Goal: Use online tool/utility: Utilize a website feature to perform a specific function

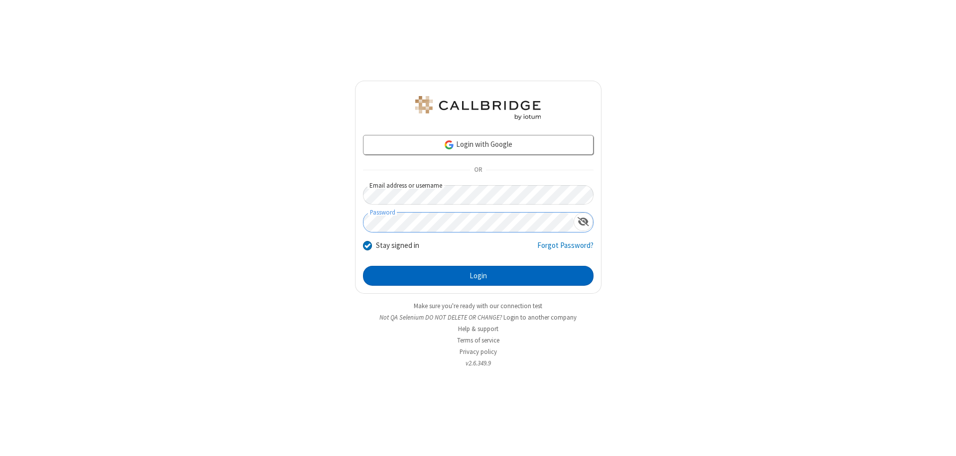
click at [478, 276] on button "Login" at bounding box center [478, 276] width 230 height 20
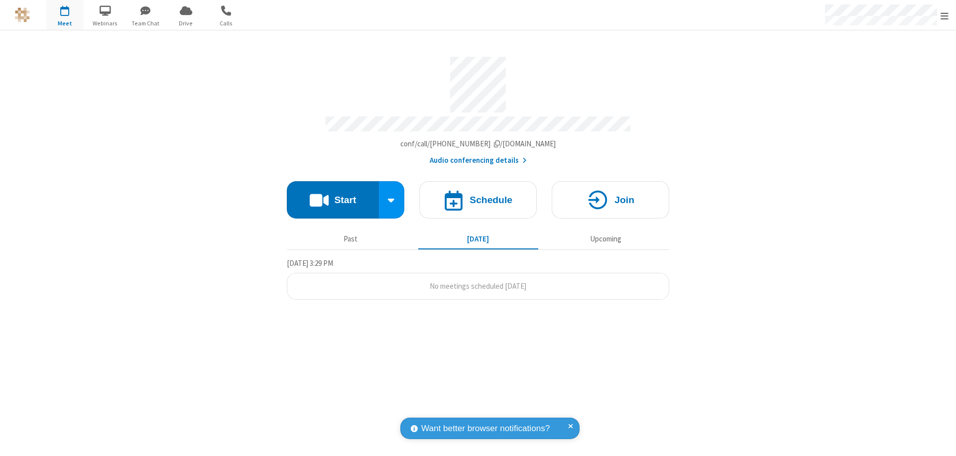
click at [332, 195] on button "Start" at bounding box center [333, 199] width 92 height 37
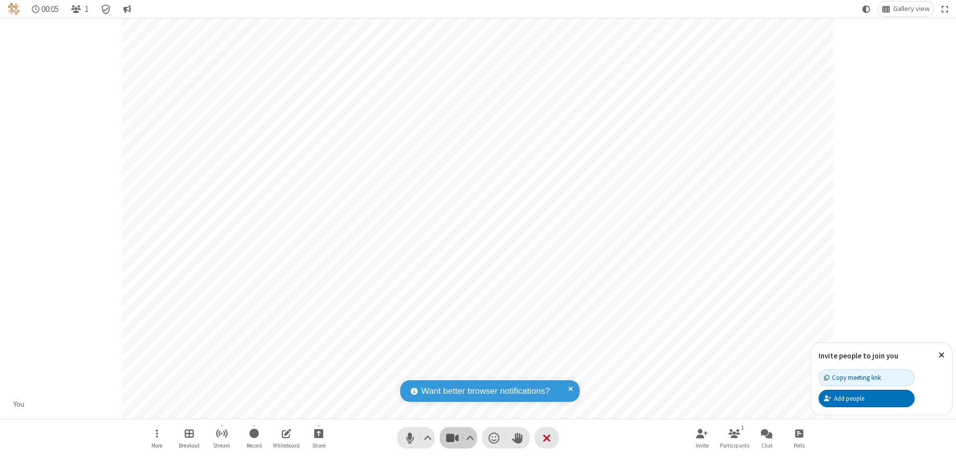
click at [452, 437] on span "Stop video (⌘+Shift+V)" at bounding box center [451, 438] width 15 height 14
click at [452, 437] on span "Start video (⌘+Shift+V)" at bounding box center [451, 438] width 15 height 14
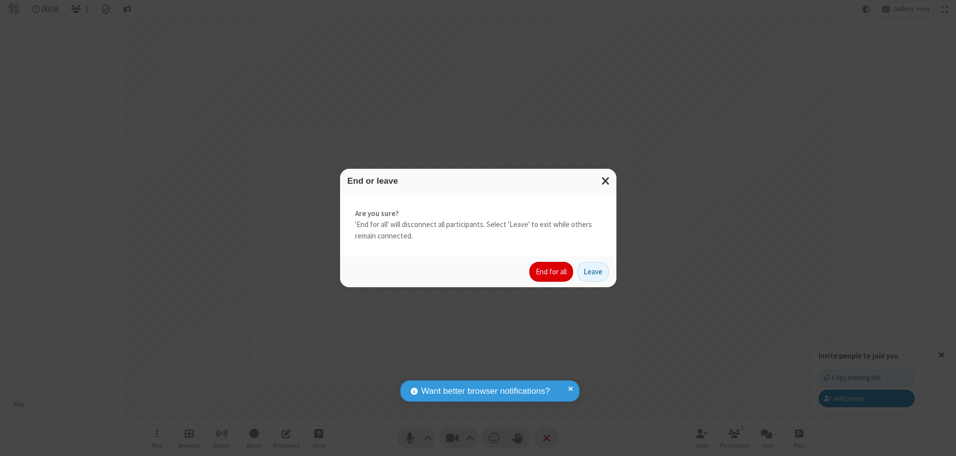
click at [551, 272] on button "End for all" at bounding box center [551, 272] width 44 height 20
